Goal: Task Accomplishment & Management: Complete application form

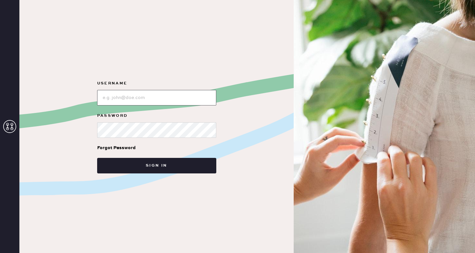
click at [145, 105] on input "loginName" at bounding box center [156, 98] width 119 height 16
type input "reformationsoho"
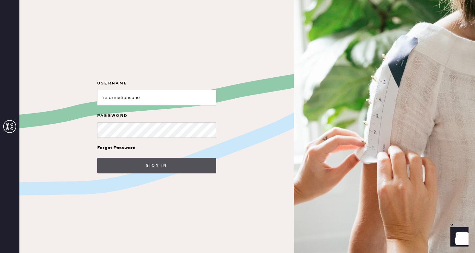
click at [143, 164] on button "Sign in" at bounding box center [156, 166] width 119 height 16
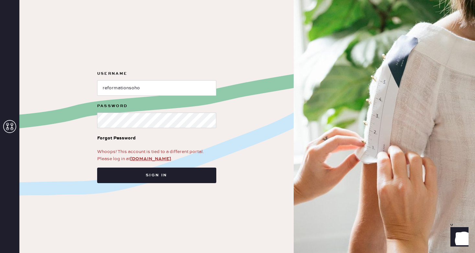
click at [156, 163] on form "Username Password Forgot Password Whoops! This account is tied to a different p…" at bounding box center [157, 126] width 130 height 113
click at [156, 161] on link "[DOMAIN_NAME]" at bounding box center [150, 159] width 41 height 6
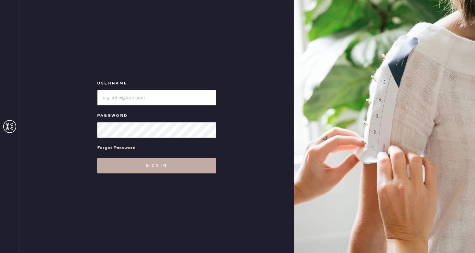
type input "reformationsoho"
click at [143, 169] on button "Sign in" at bounding box center [156, 166] width 119 height 16
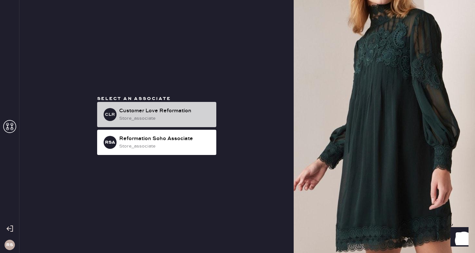
click at [150, 110] on div "Customer Love Reformation" at bounding box center [165, 111] width 92 height 8
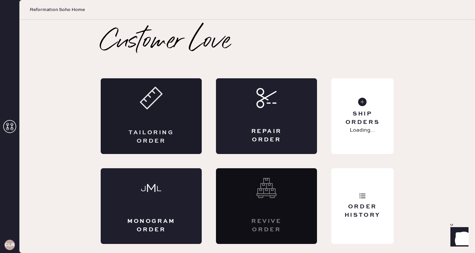
click at [160, 134] on div "Tailoring Order" at bounding box center [151, 137] width 49 height 16
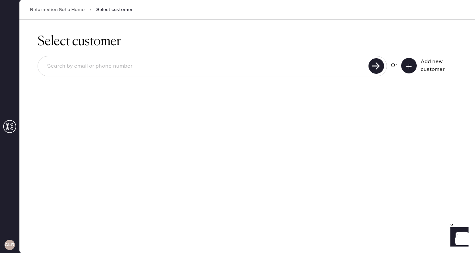
click at [116, 63] on input at bounding box center [204, 66] width 325 height 15
type input "livielulu@me.com"
click at [378, 67] on use at bounding box center [377, 66] width 16 height 16
click at [415, 65] on button at bounding box center [409, 66] width 16 height 16
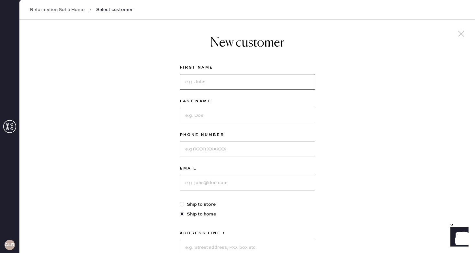
click at [252, 82] on input at bounding box center [247, 82] width 135 height 16
type input "Olivia"
click at [197, 117] on input "Schqartz" at bounding box center [247, 116] width 135 height 16
type input "Schwartz"
click at [212, 144] on input at bounding box center [247, 150] width 135 height 16
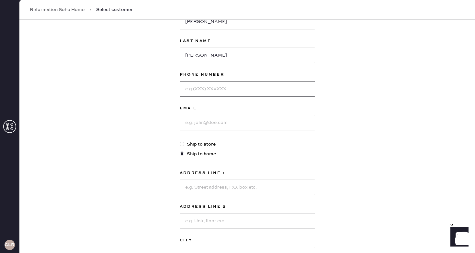
scroll to position [61, 0]
type input "2154802324"
click at [216, 118] on input at bounding box center [247, 122] width 135 height 16
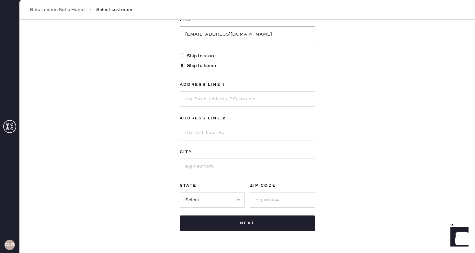
scroll to position [160, 0]
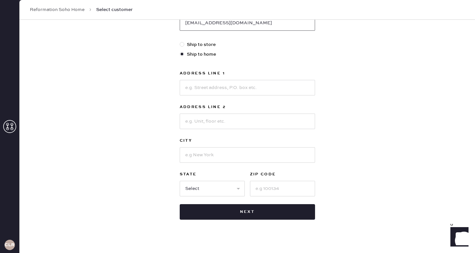
type input "livielulu@me.com"
click at [229, 77] on div "Address Line 1" at bounding box center [247, 74] width 135 height 9
click at [228, 87] on input at bounding box center [247, 88] width 135 height 16
type input "137 E 38th St"
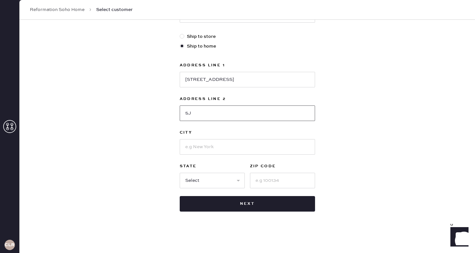
type input "5J"
click at [202, 154] on input at bounding box center [247, 147] width 135 height 16
type input "new york"
click at [203, 179] on select "Select AK AL AR AZ CA CO CT DC DE FL GA HI IA ID IL IN KS KY LA MA MD ME MI MN …" at bounding box center [212, 181] width 65 height 16
select select "NY"
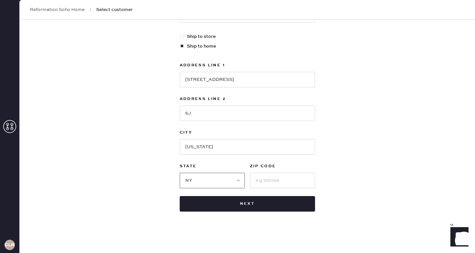
click at [180, 173] on select "Select AK AL AR AZ CA CO CT DC DE FL GA HI IA ID IL IN KS KY LA MA MD ME MI MN …" at bounding box center [212, 181] width 65 height 16
click at [266, 175] on input at bounding box center [282, 181] width 65 height 16
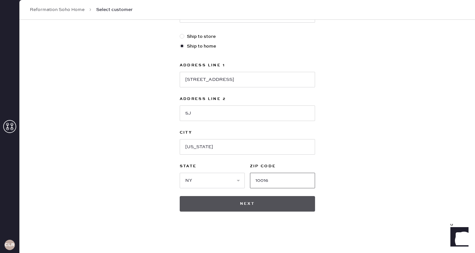
type input "10016"
click at [223, 208] on button "Next" at bounding box center [247, 204] width 135 height 16
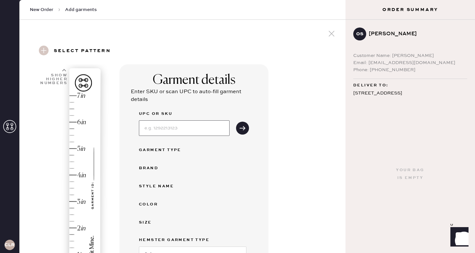
click at [205, 125] on input at bounding box center [184, 128] width 91 height 16
click at [247, 127] on button "submit" at bounding box center [242, 128] width 13 height 13
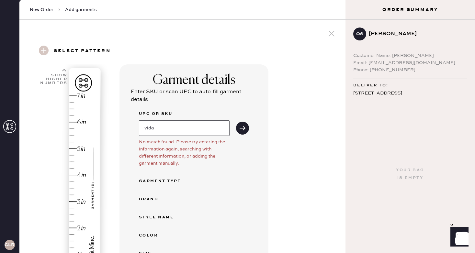
click at [170, 128] on input "vida" at bounding box center [184, 128] width 91 height 16
type input "v"
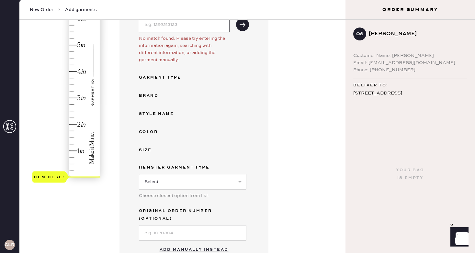
scroll to position [129, 0]
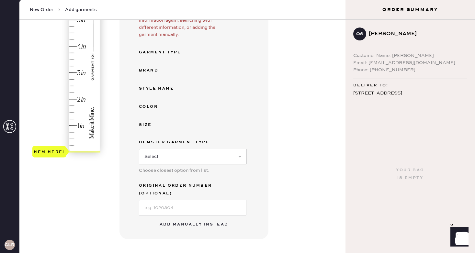
click at [167, 162] on select "Select Basic Skirt Jeans Leggings Pants Shorts Basic Sleeved Dress Basic Sleeve…" at bounding box center [193, 157] width 108 height 16
select select "4"
click at [139, 149] on select "Select Basic Skirt Jeans Leggings Pants Shorts Basic Sleeved Dress Basic Sleeve…" at bounding box center [193, 157] width 108 height 16
click at [175, 203] on input at bounding box center [193, 208] width 108 height 16
click at [108, 173] on div "1 in 2 in 3 in 4 in 5 in 6 in 7 in Show higher numbers Show lower numbers Hem h…" at bounding box center [183, 151] width 316 height 430
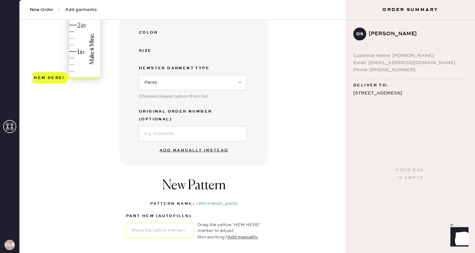
scroll to position [203, 0]
click at [201, 144] on button "Add manually instead" at bounding box center [194, 150] width 77 height 13
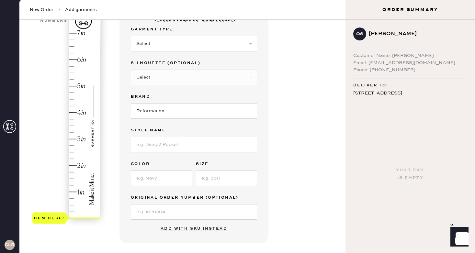
scroll to position [61, 0]
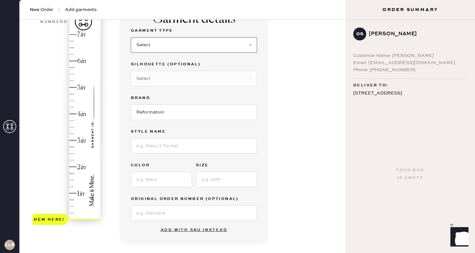
click at [164, 42] on select "Select Basic Skirt Jeans Leggings Pants Shorts Basic Sleeved Dress Basic Sleeve…" at bounding box center [194, 45] width 126 height 16
select select "4"
click at [131, 37] on select "Select Basic Skirt Jeans Leggings Pants Shorts Basic Sleeved Dress Basic Sleeve…" at bounding box center [194, 45] width 126 height 16
click at [169, 74] on select "Select Other" at bounding box center [194, 79] width 126 height 16
click at [159, 115] on input "Reformation" at bounding box center [194, 113] width 126 height 16
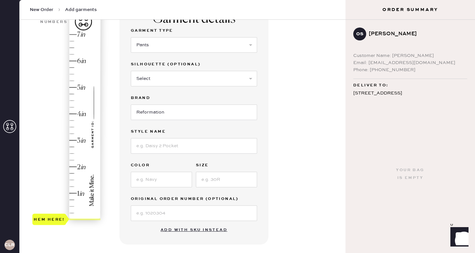
click at [139, 131] on label "Style name" at bounding box center [194, 132] width 126 height 8
click at [150, 148] on input at bounding box center [194, 146] width 126 height 16
type input "Vida Low Rise"
click at [314, 147] on div "Garment details Garment Type Select Basic Skirt Jeans Leggings Pants Shorts Bas…" at bounding box center [230, 187] width 221 height 368
click at [143, 174] on input at bounding box center [161, 180] width 61 height 16
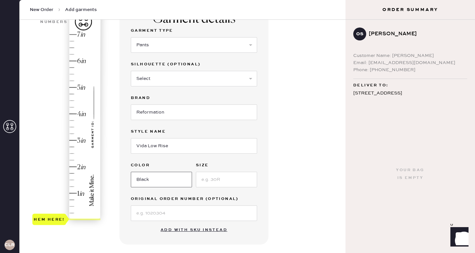
type input "Black"
click at [213, 182] on input at bounding box center [226, 180] width 61 height 16
type input "0"
click at [185, 217] on input at bounding box center [194, 214] width 126 height 16
click at [305, 209] on div "Garment details Garment Type Select Basic Skirt Jeans Leggings Pants Shorts Bas…" at bounding box center [230, 187] width 221 height 368
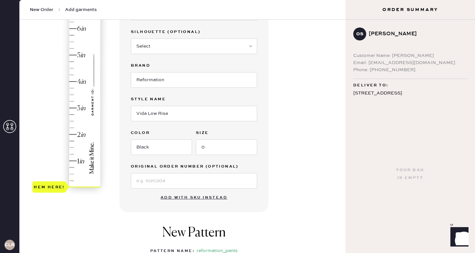
scroll to position [93, 0]
click at [45, 194] on div "1 in 2 in 3 in 4 in 5 in 6 in 7 in Show higher numbers Show lower numbers Hem h…" at bounding box center [66, 88] width 69 height 227
drag, startPoint x: 46, startPoint y: 190, endPoint x: 47, endPoint y: 49, distance: 141.2
click at [47, 49] on div "Hem here!" at bounding box center [66, 95] width 69 height 191
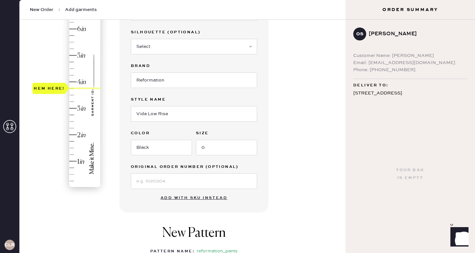
drag, startPoint x: 60, startPoint y: 190, endPoint x: 61, endPoint y: 91, distance: 98.8
click at [61, 91] on div "Hem here!" at bounding box center [49, 89] width 31 height 8
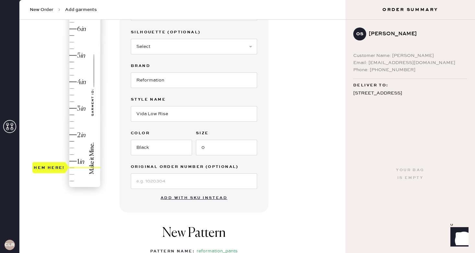
click at [49, 168] on div "Hem here!" at bounding box center [66, 95] width 69 height 191
type input "3.75"
click at [73, 88] on div "Hem here!" at bounding box center [66, 95] width 69 height 191
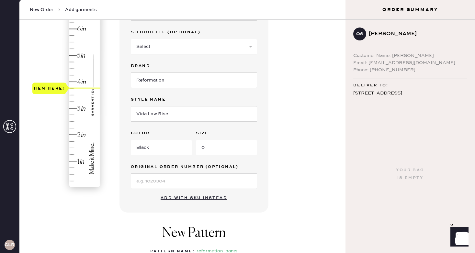
click at [80, 201] on div "1 in 2 in 3 in 4 in 5 in 6 in 7 in Show higher numbers Show lower numbers Hem h…" at bounding box center [56, 155] width 48 height 368
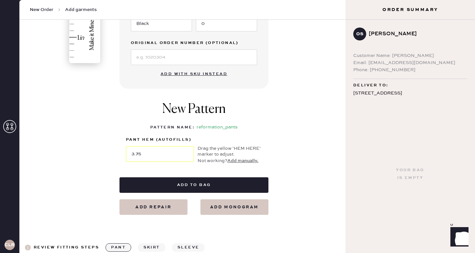
scroll to position [218, 0]
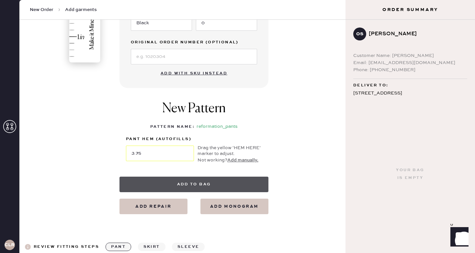
click at [206, 192] on button "Add to bag" at bounding box center [194, 185] width 149 height 16
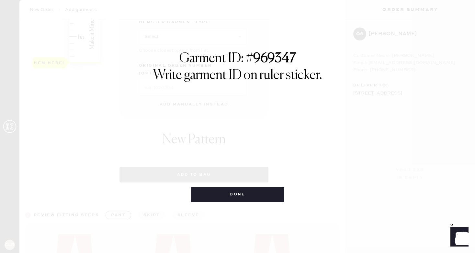
select select "4"
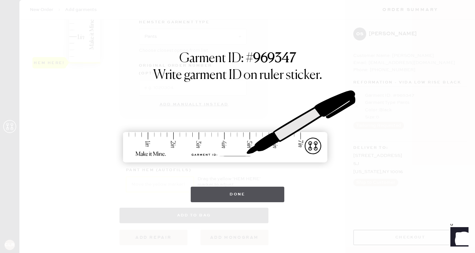
click at [227, 198] on button "Done" at bounding box center [238, 195] width 94 height 16
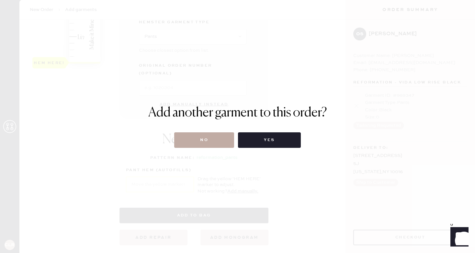
click at [206, 141] on button "No" at bounding box center [204, 140] width 60 height 16
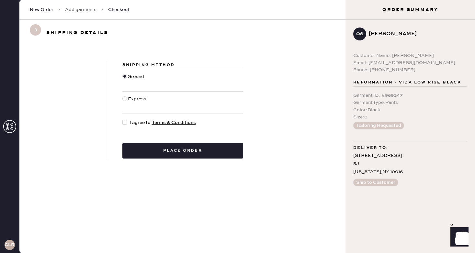
click at [124, 123] on div at bounding box center [124, 122] width 5 height 5
click at [123, 120] on input "I agree to Terms & Conditions" at bounding box center [122, 119] width 0 height 0
checkbox input "true"
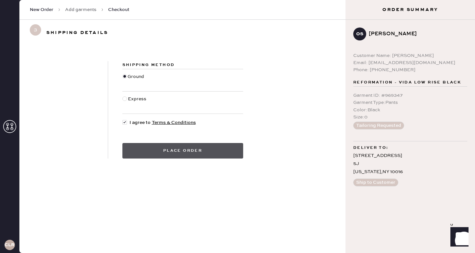
click at [161, 150] on button "Place order" at bounding box center [182, 151] width 121 height 16
